Goal: Find specific page/section: Find specific page/section

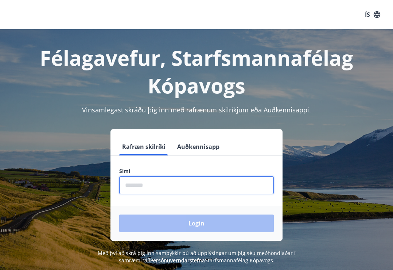
click at [159, 180] on input "phone" at bounding box center [196, 185] width 155 height 18
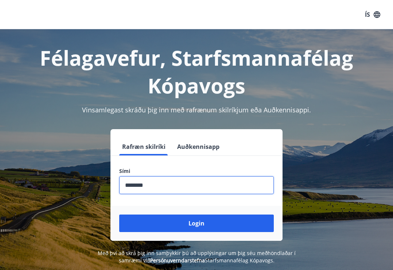
type input "********"
click at [197, 223] on button "Login" at bounding box center [196, 224] width 155 height 18
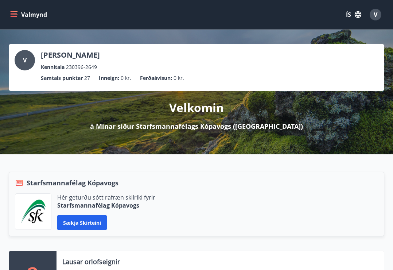
click at [14, 15] on icon "menu" at bounding box center [15, 14] width 8 height 1
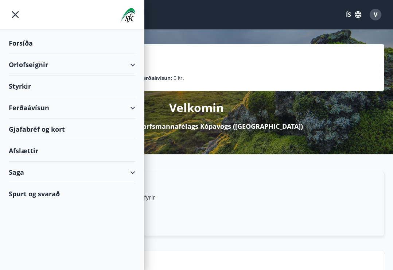
click at [46, 128] on div "Gjafabréf og kort" at bounding box center [72, 130] width 127 height 22
click at [43, 111] on div "Ferðaávísun" at bounding box center [72, 108] width 127 height 22
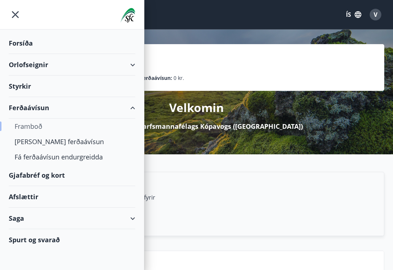
click at [38, 129] on div "Framboð" at bounding box center [72, 126] width 115 height 15
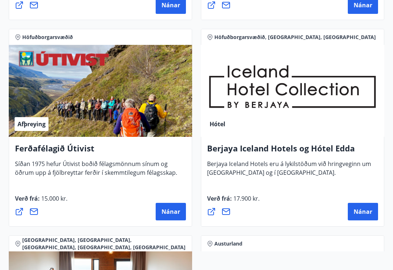
scroll to position [1138, 0]
